Goal: Transaction & Acquisition: Purchase product/service

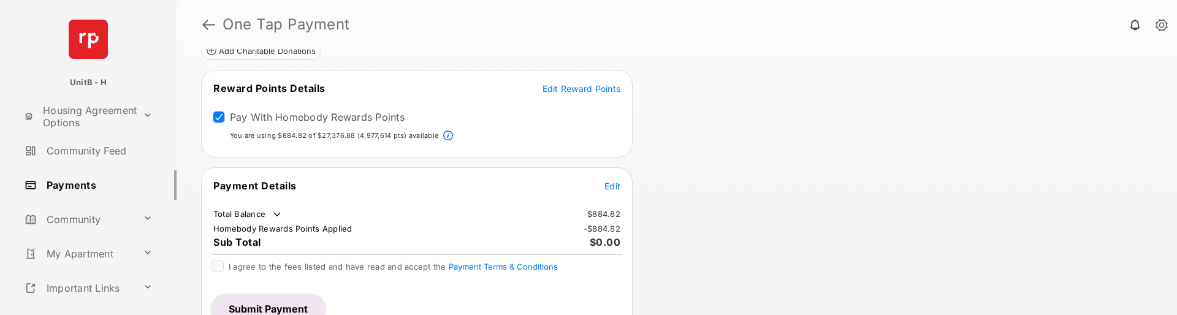
scroll to position [180, 0]
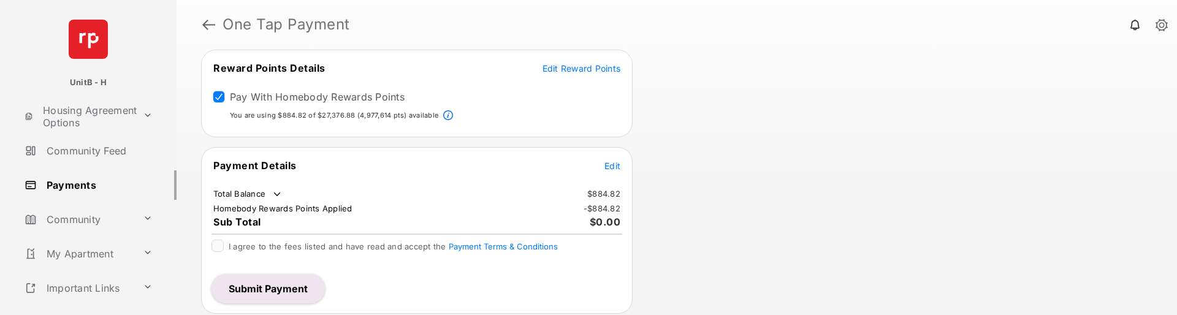
click at [578, 72] on span "Edit Reward Points" at bounding box center [581, 68] width 78 height 10
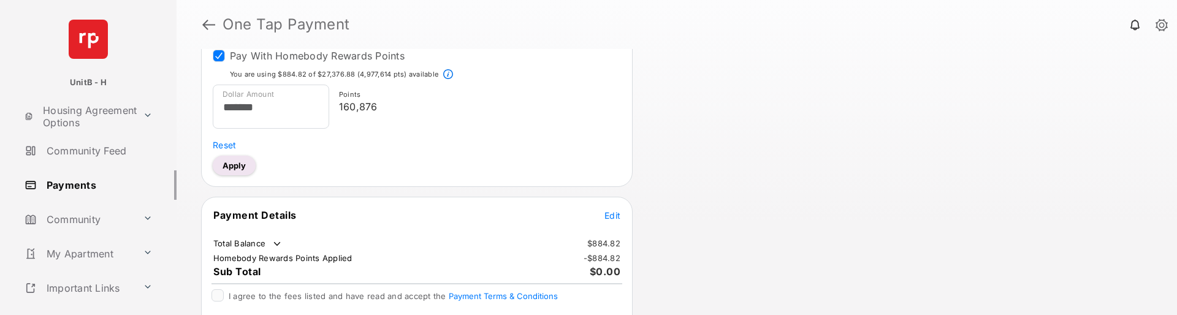
scroll to position [241, 0]
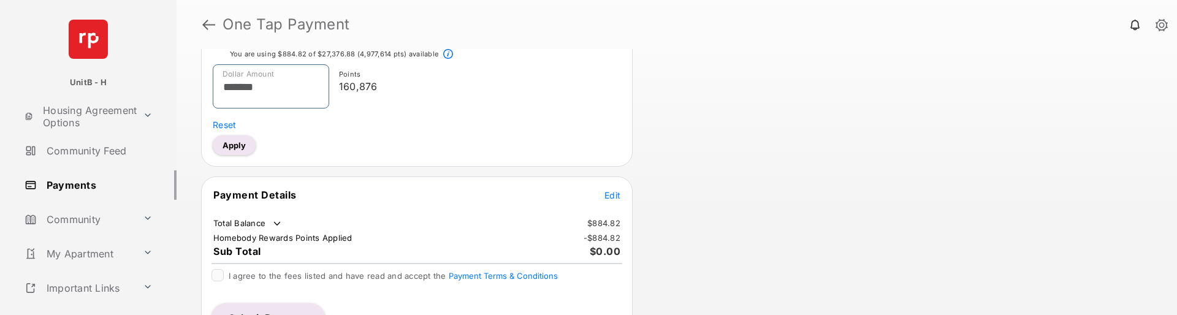
click at [310, 85] on input "*******" at bounding box center [271, 86] width 116 height 44
click at [462, 96] on div "Points 182" at bounding box center [472, 88] width 287 height 49
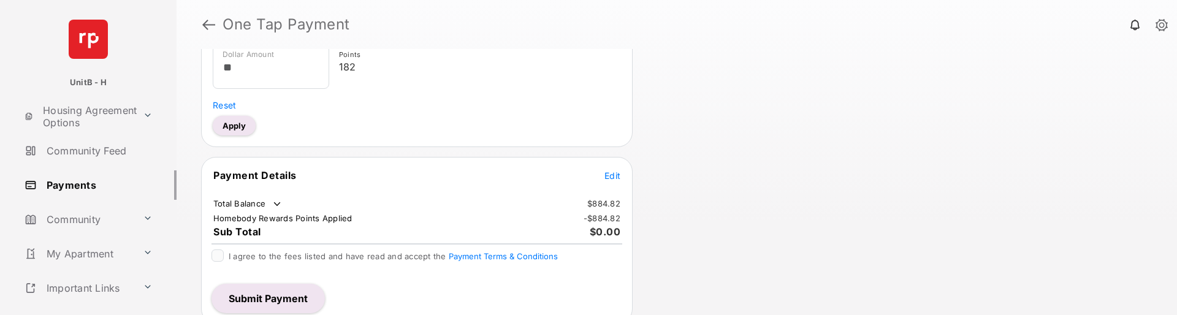
scroll to position [271, 0]
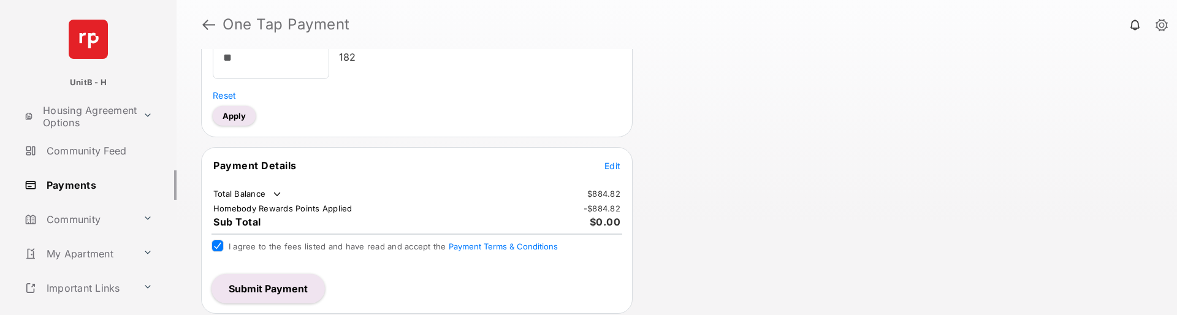
click at [242, 111] on button "Apply" at bounding box center [234, 116] width 43 height 20
type input "*****"
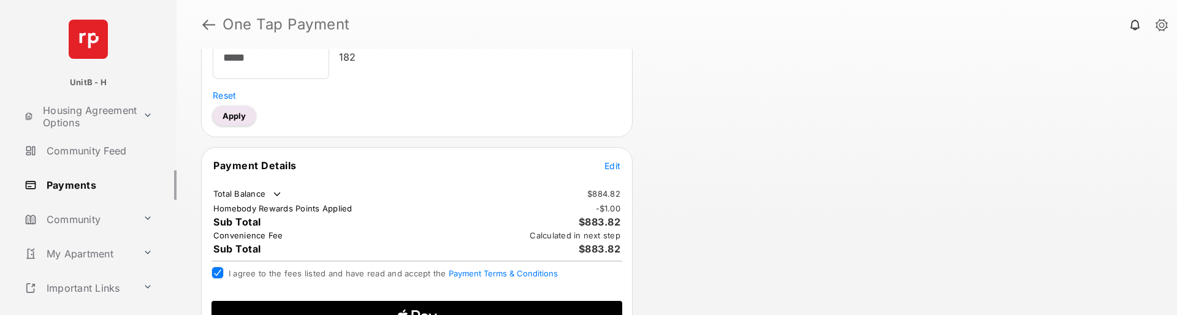
click at [612, 169] on span "Edit" at bounding box center [612, 166] width 16 height 10
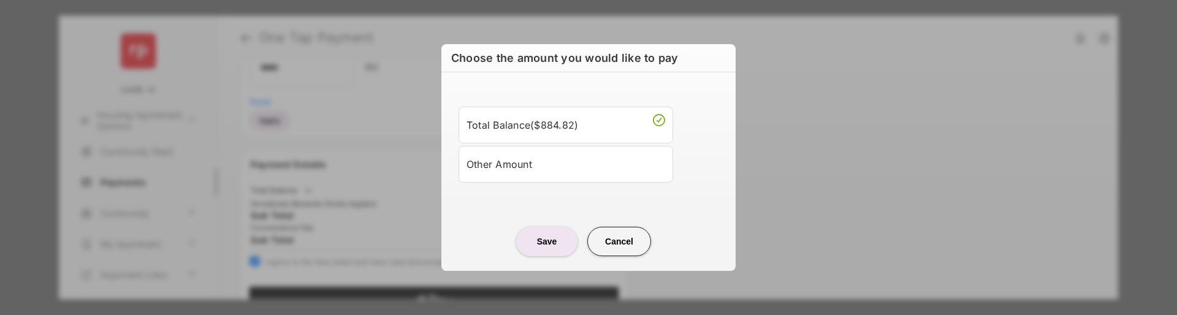
click at [561, 179] on li "Other Amount" at bounding box center [565, 164] width 215 height 37
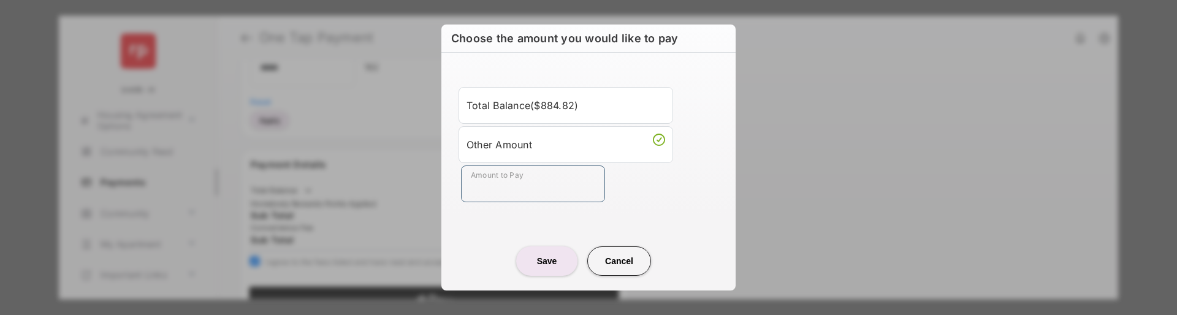
click at [530, 192] on input "Amount to Pay" at bounding box center [533, 183] width 144 height 37
type input "**"
click at [557, 258] on button "Save" at bounding box center [546, 260] width 61 height 29
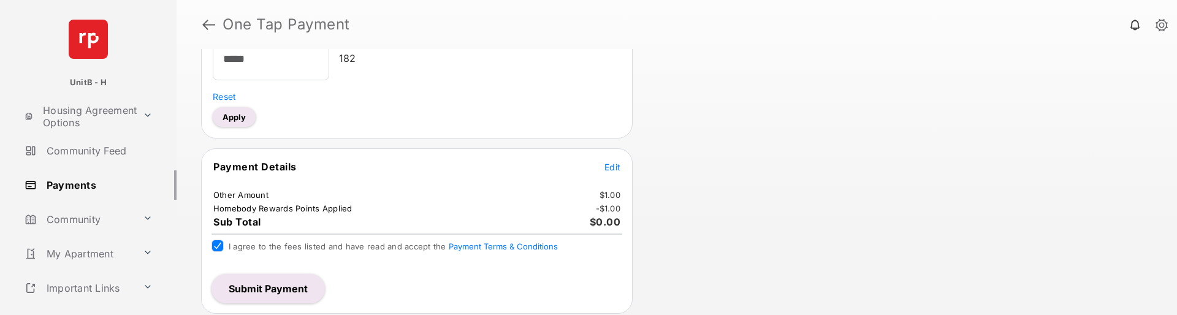
click at [289, 283] on button "Submit Payment" at bounding box center [267, 288] width 113 height 29
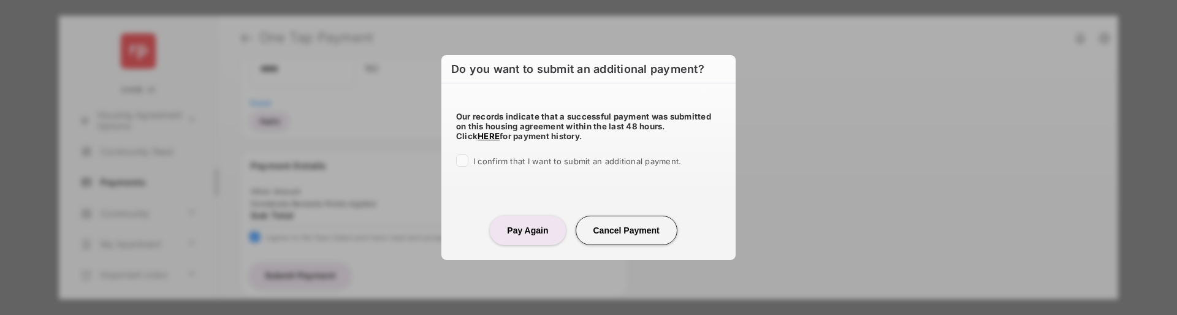
click at [469, 158] on div "I confirm that I want to submit an additional payment." at bounding box center [588, 161] width 265 height 15
click at [514, 230] on button "Pay Again" at bounding box center [527, 230] width 75 height 29
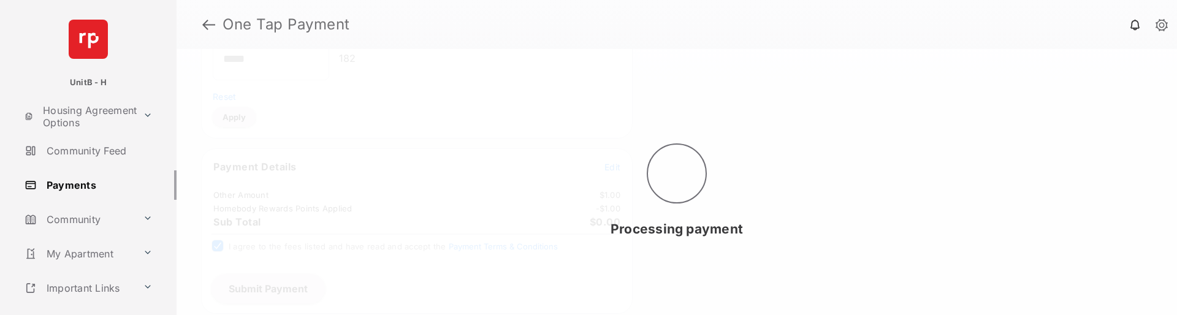
scroll to position [0, 0]
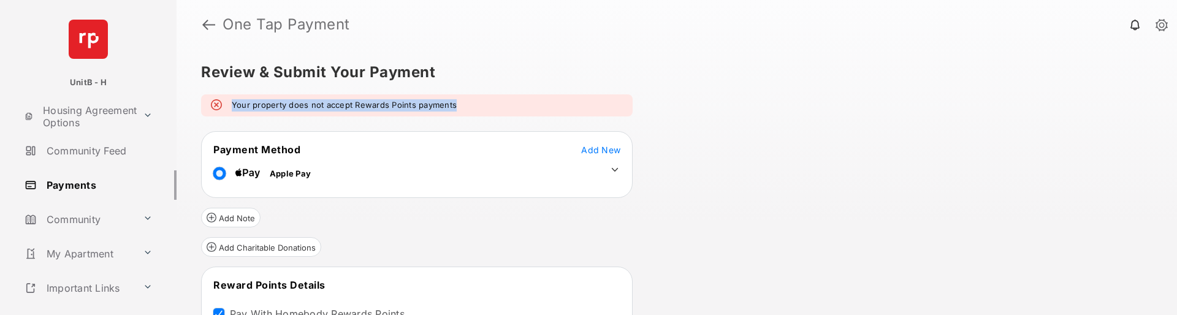
drag, startPoint x: 480, startPoint y: 106, endPoint x: 231, endPoint y: 102, distance: 248.9
click at [231, 102] on div "Your property does not accept Rewards Points payments" at bounding box center [416, 105] width 431 height 22
copy em "Your property does not accept Rewards Points payments"
click at [503, 108] on div "Your property does not accept Rewards Points payments" at bounding box center [416, 105] width 431 height 22
drag, startPoint x: 473, startPoint y: 109, endPoint x: 235, endPoint y: 116, distance: 238.5
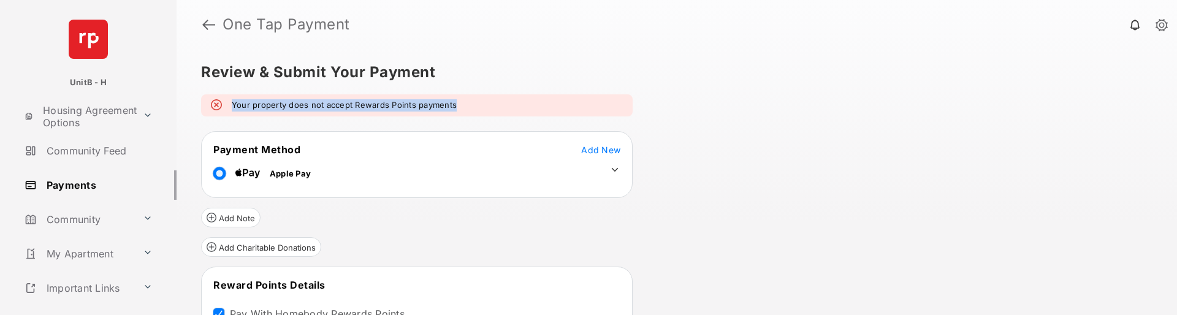
click at [234, 109] on div "Your property does not accept Rewards Points payments" at bounding box center [416, 105] width 431 height 22
copy em "Your property does not accept Rewards Points payments"
click at [525, 114] on div "Your property does not accept Rewards Points payments" at bounding box center [416, 105] width 431 height 22
drag, startPoint x: 460, startPoint y: 108, endPoint x: 233, endPoint y: 102, distance: 227.5
click at [233, 102] on div "Your property does not accept Rewards Points payments" at bounding box center [416, 105] width 431 height 22
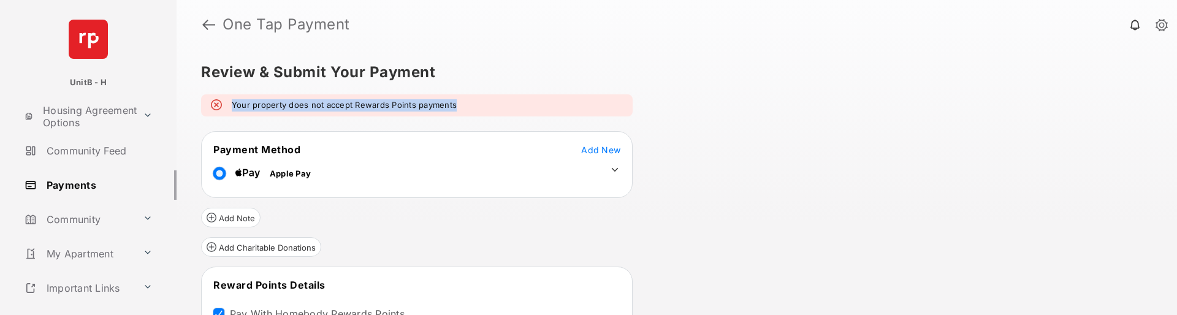
copy em "Your property does not accept Rewards Points payments"
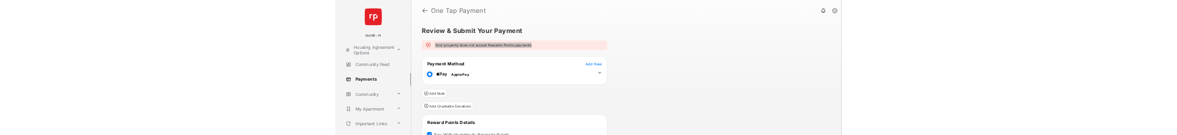
scroll to position [306, 0]
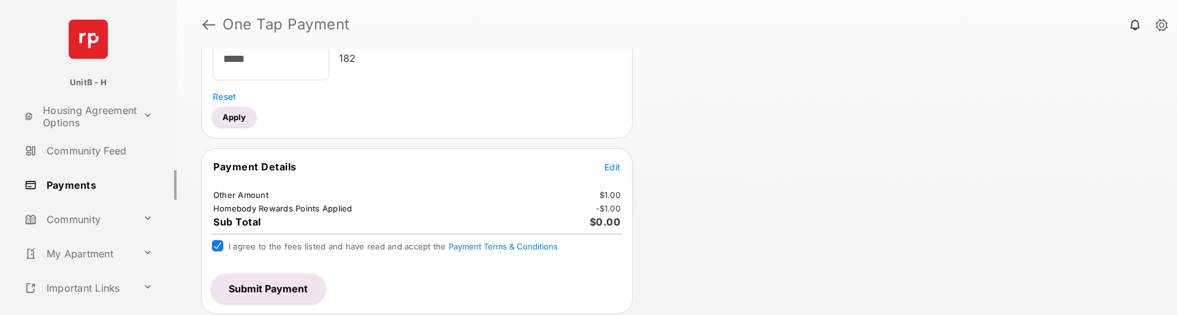
click at [297, 291] on button "Submit Payment" at bounding box center [267, 288] width 113 height 29
